Goal: Task Accomplishment & Management: Complete application form

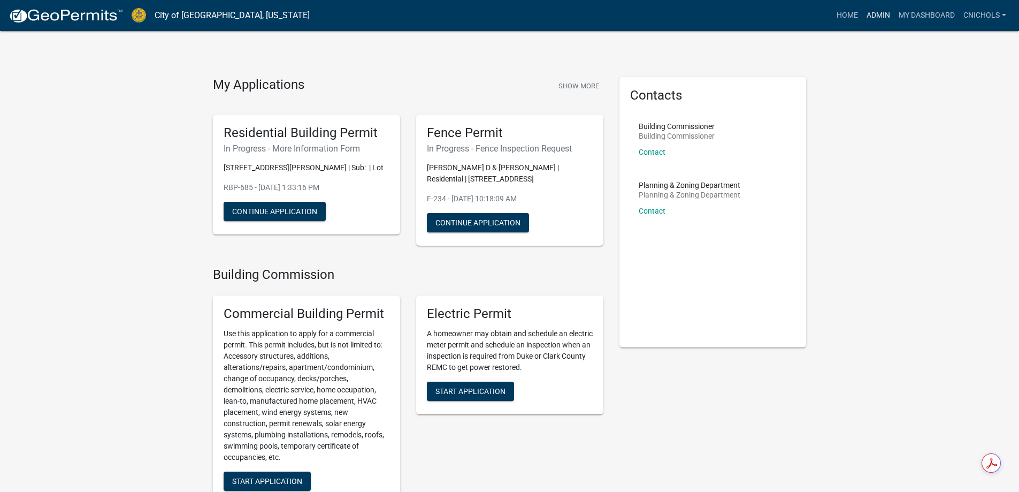
click at [877, 10] on link "Admin" at bounding box center [878, 15] width 32 height 20
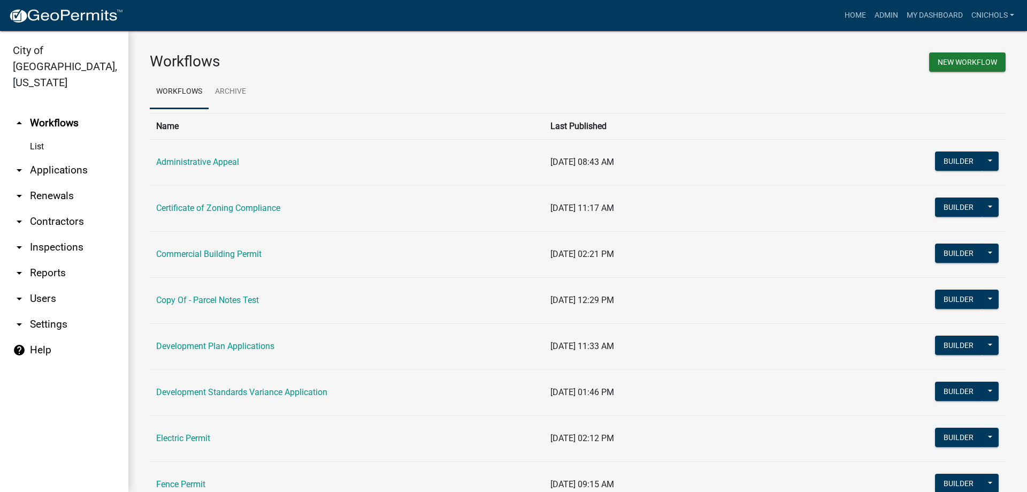
click at [66, 157] on link "arrow_drop_down Applications" at bounding box center [64, 170] width 128 height 26
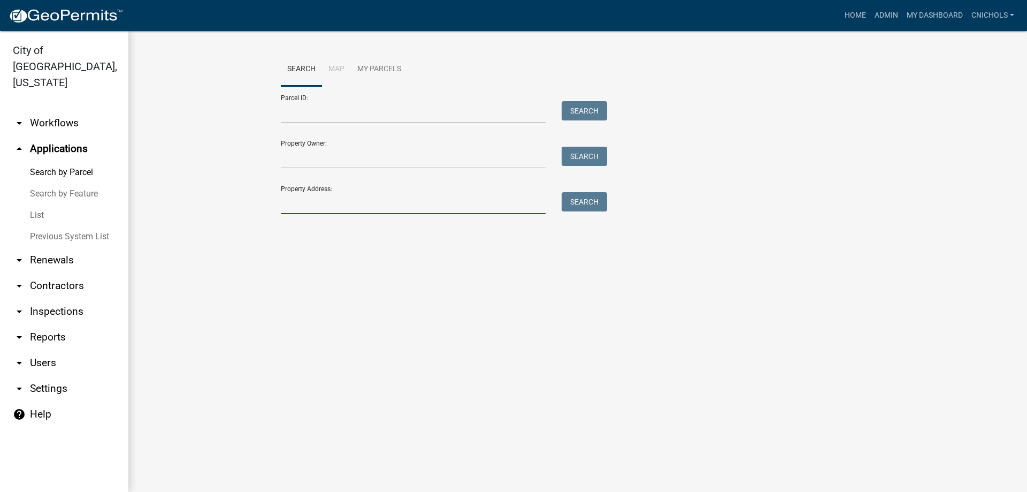
click at [290, 202] on input "Property Address:" at bounding box center [413, 203] width 265 height 22
type input "3015 utica"
click at [570, 199] on button "Search" at bounding box center [584, 201] width 45 height 19
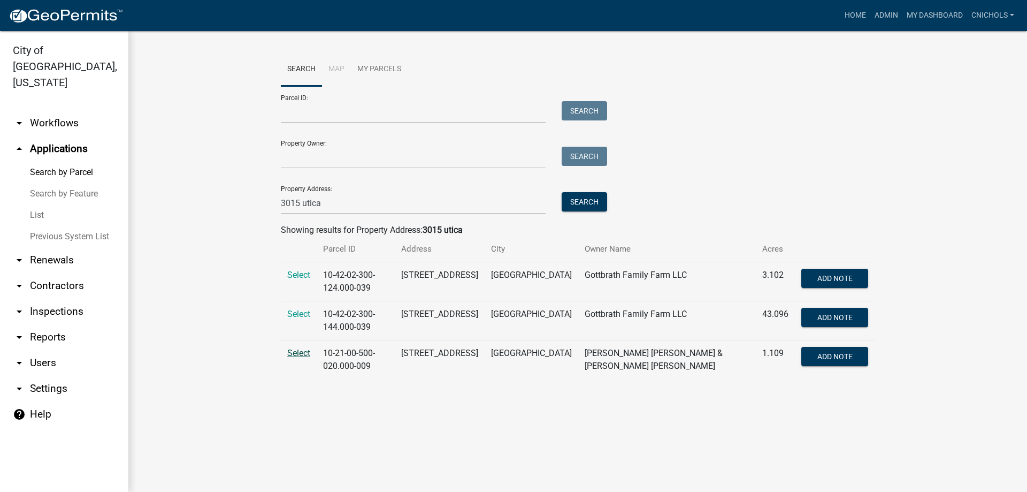
click at [303, 351] on span "Select" at bounding box center [298, 353] width 23 height 10
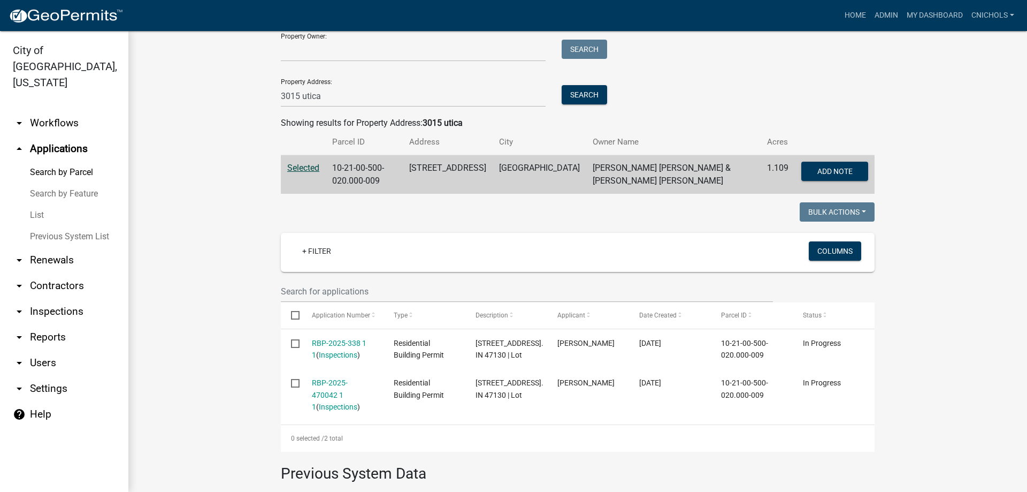
scroll to position [160, 0]
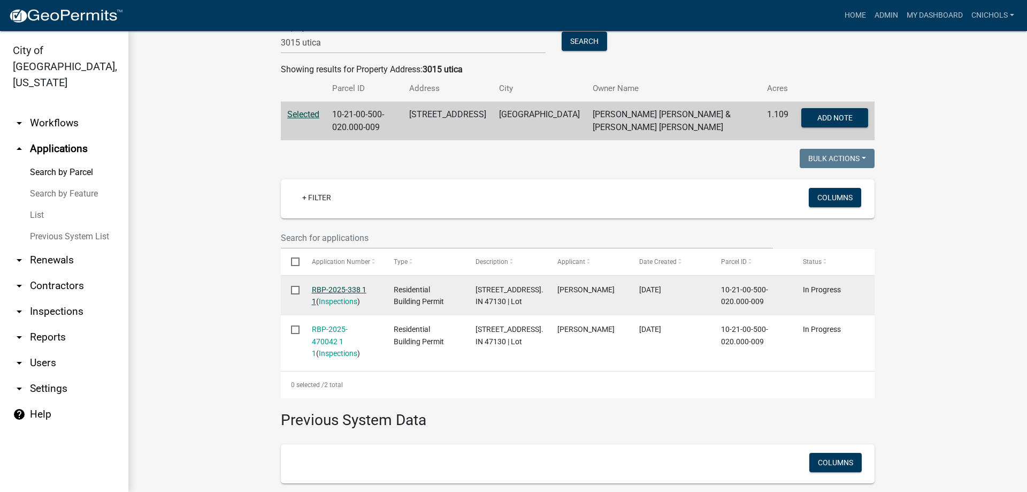
click at [349, 285] on link "RBP-2025-338 1 1" at bounding box center [339, 295] width 55 height 21
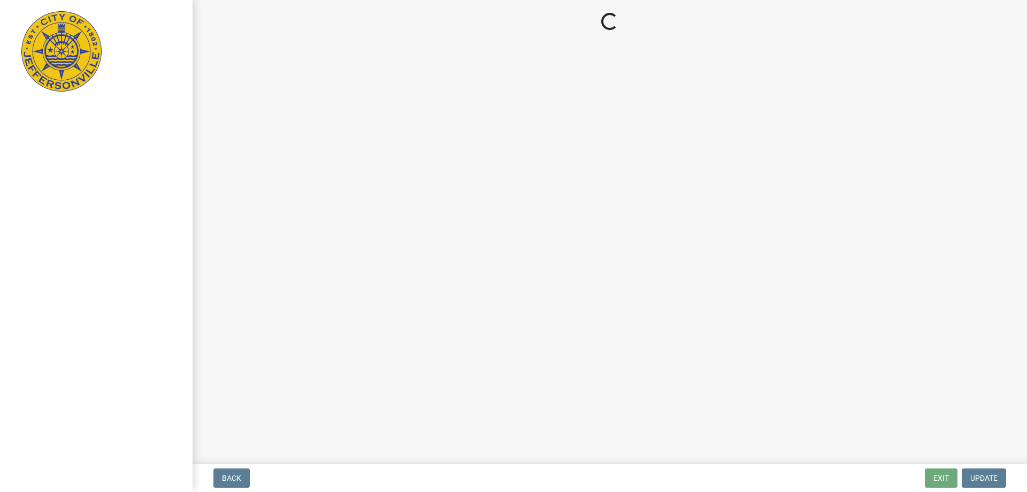
select select "3: 3"
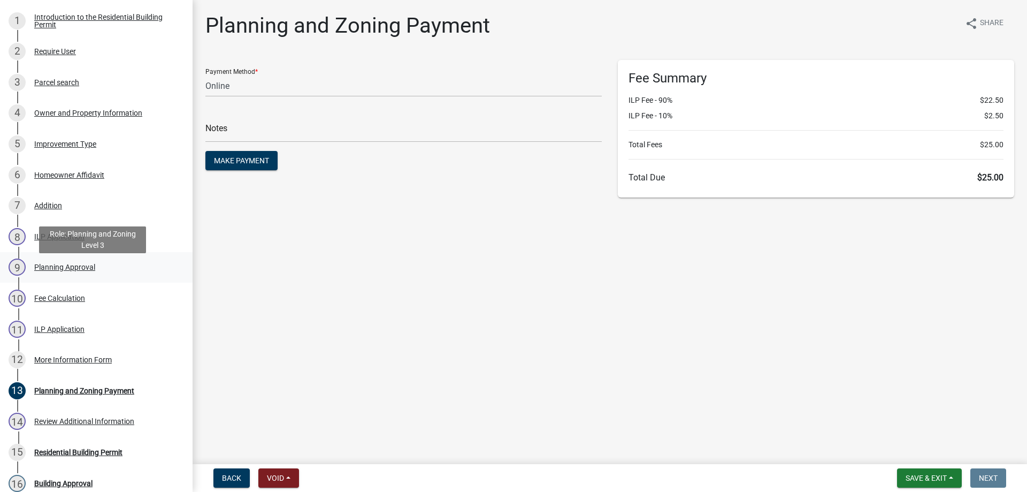
scroll to position [214, 0]
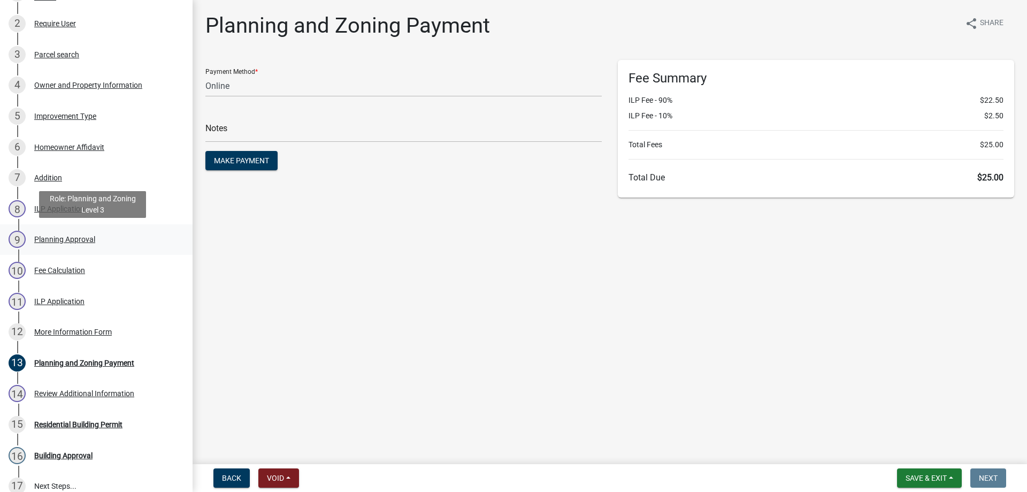
click at [71, 239] on div "Planning Approval" at bounding box center [64, 238] width 61 height 7
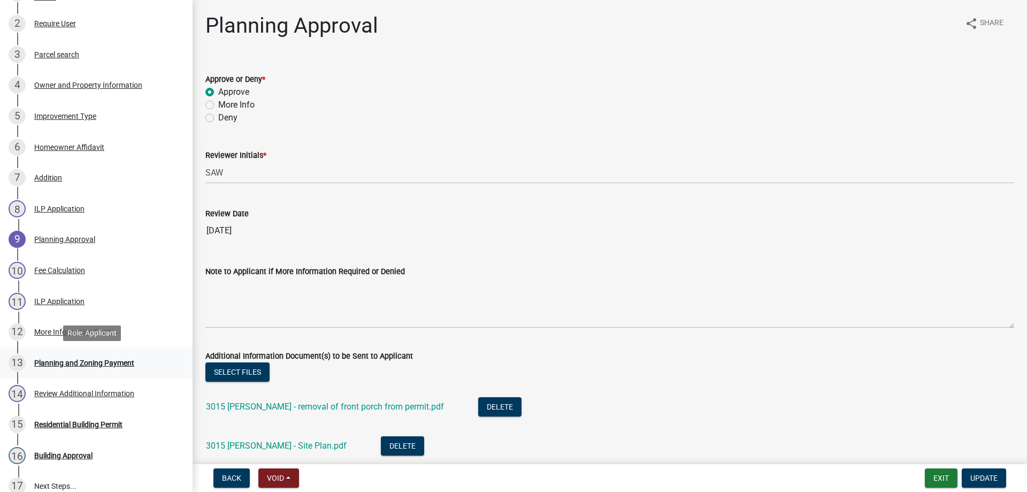
click at [76, 363] on div "Planning and Zoning Payment" at bounding box center [84, 362] width 100 height 7
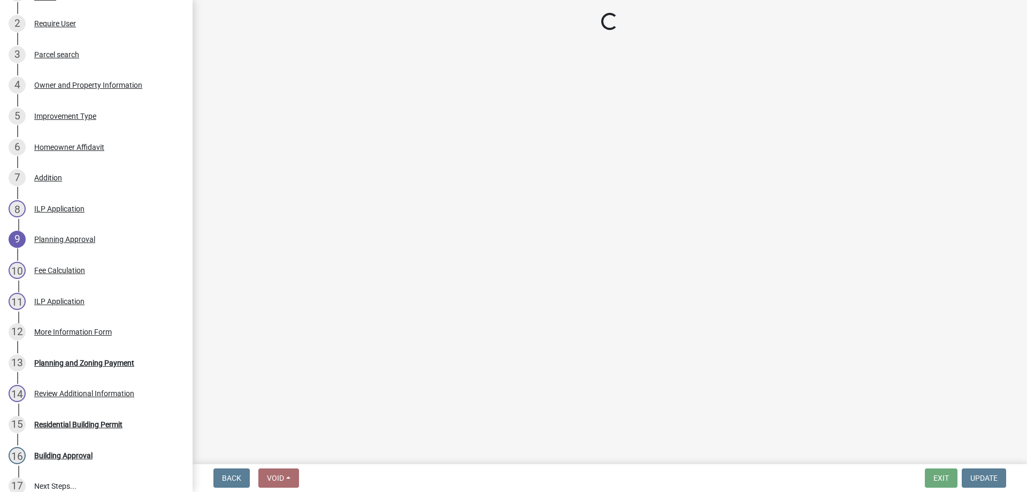
select select "3: 3"
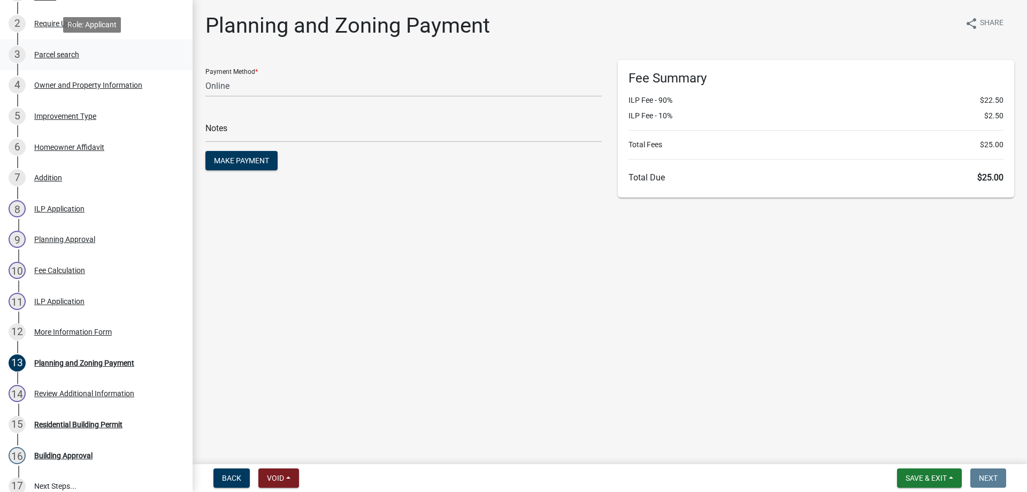
click at [45, 54] on div "Parcel search" at bounding box center [56, 54] width 45 height 7
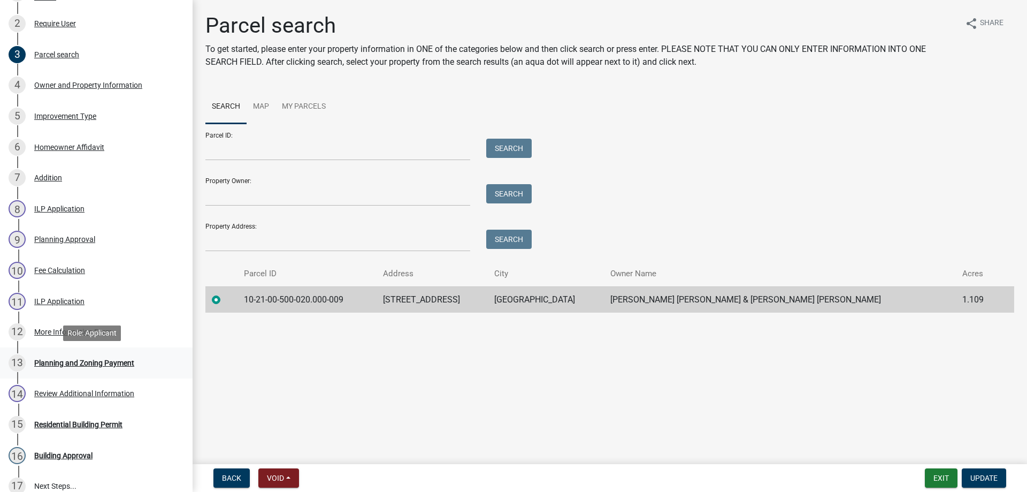
click at [68, 363] on div "Planning and Zoning Payment" at bounding box center [84, 362] width 100 height 7
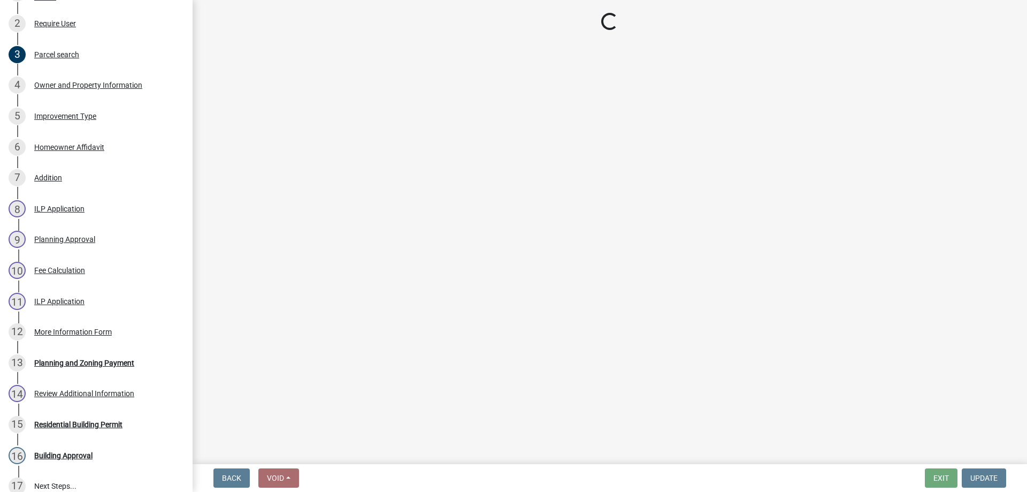
select select "3: 3"
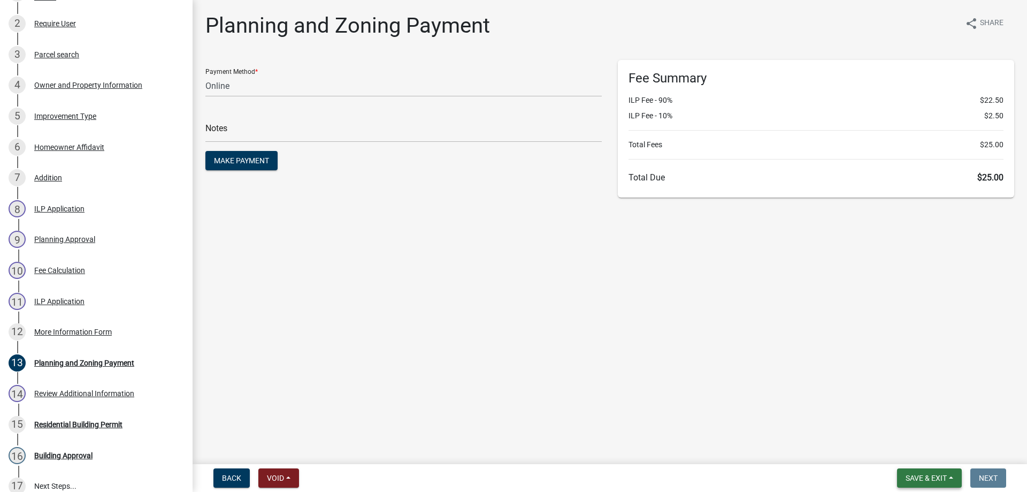
click at [954, 476] on button "Save & Exit" at bounding box center [929, 477] width 65 height 19
click at [895, 450] on button "Save & Exit" at bounding box center [919, 450] width 86 height 26
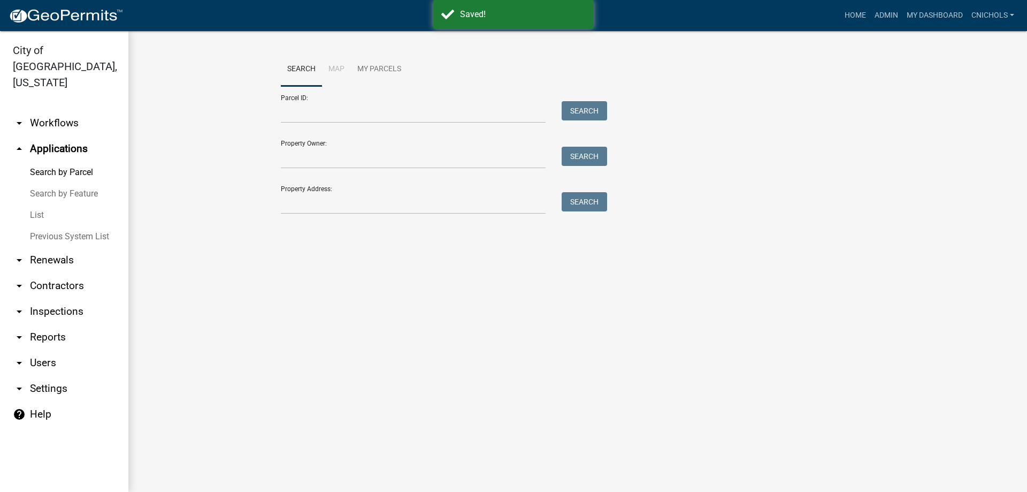
click at [39, 204] on link "List" at bounding box center [64, 214] width 128 height 21
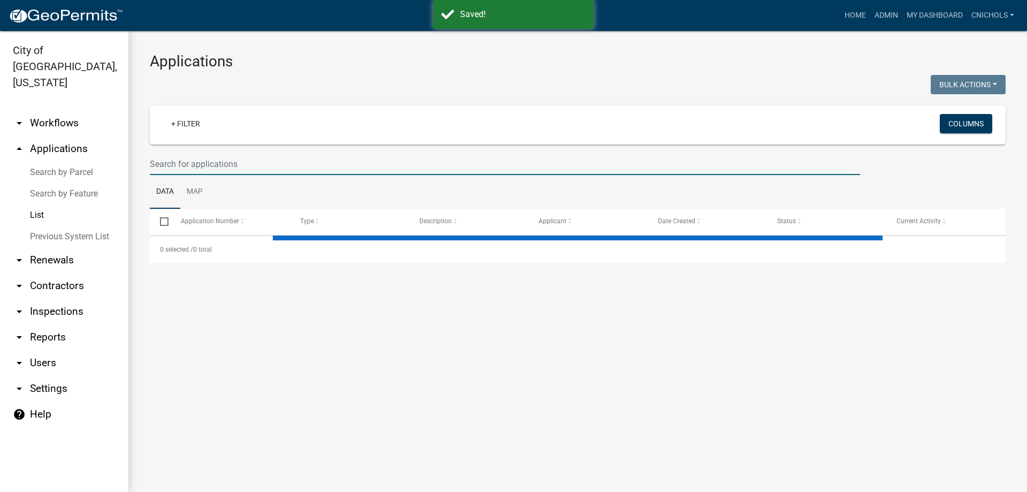
click at [190, 166] on input "text" at bounding box center [505, 164] width 710 height 22
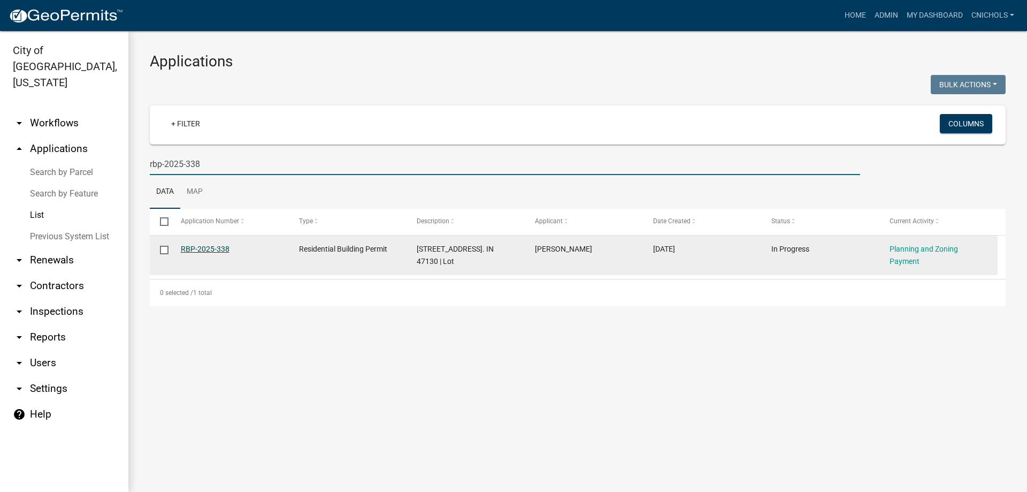
type input "rbp-2025-338"
click at [215, 246] on link "RBP-2025-338" at bounding box center [205, 248] width 49 height 9
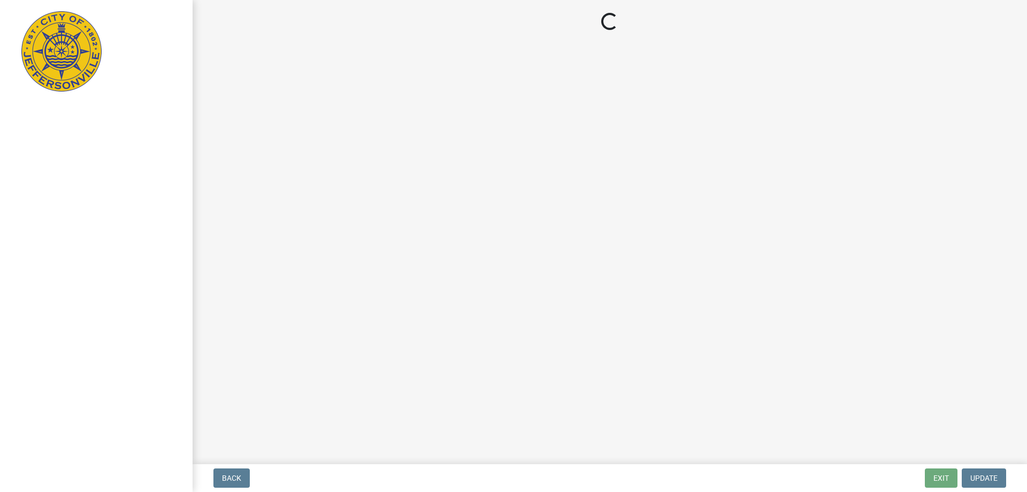
select select "3: 3"
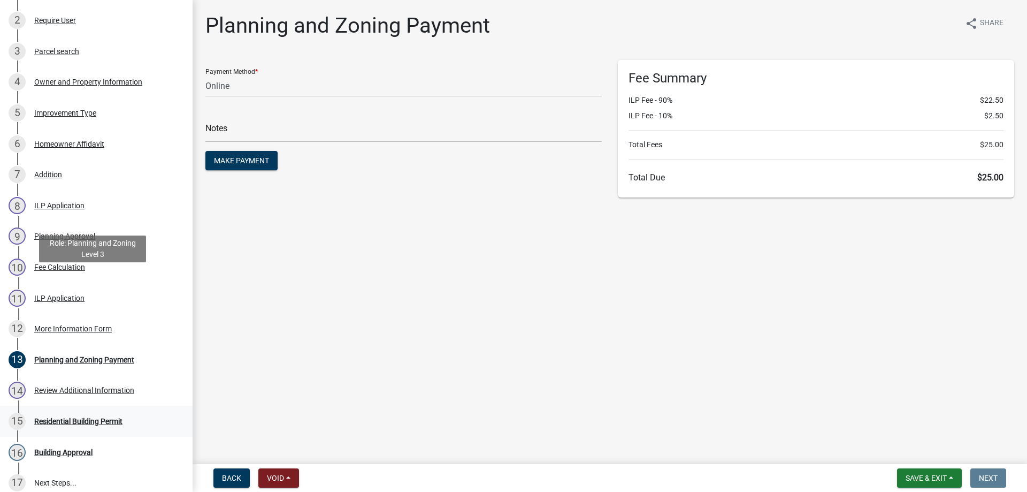
scroll to position [267, 0]
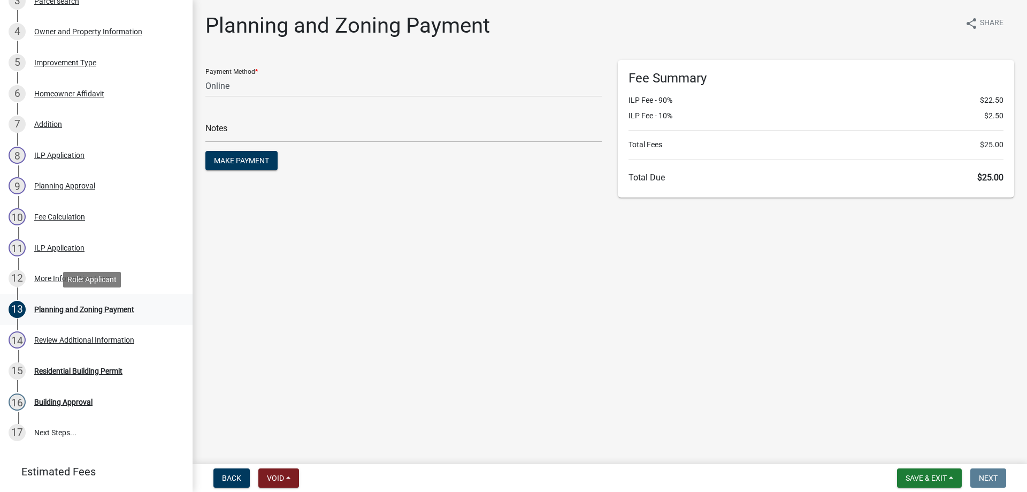
click at [78, 308] on div "Planning and Zoning Payment" at bounding box center [84, 308] width 100 height 7
click at [243, 161] on span "Make Payment" at bounding box center [241, 160] width 55 height 9
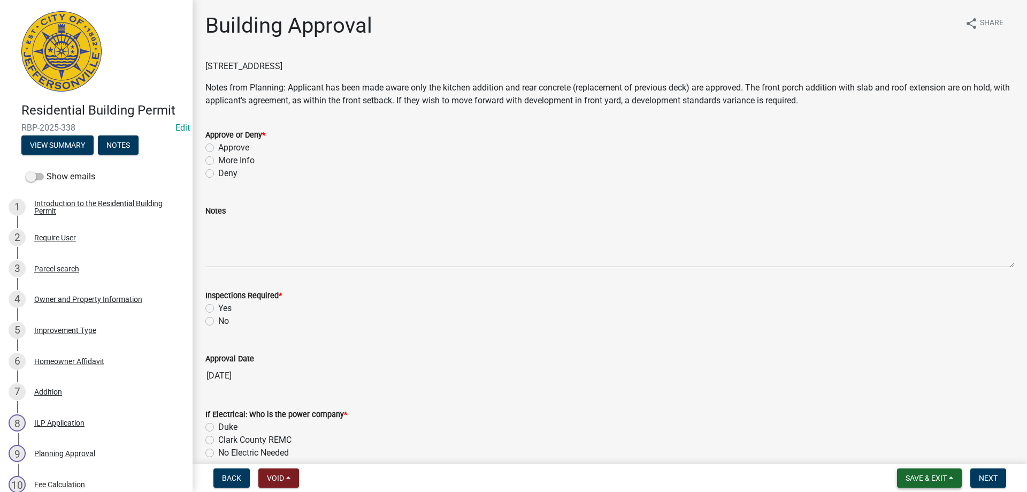
click at [950, 476] on button "Save & Exit" at bounding box center [929, 477] width 65 height 19
click at [913, 454] on button "Save & Exit" at bounding box center [919, 450] width 86 height 26
